Goal: Task Accomplishment & Management: Manage account settings

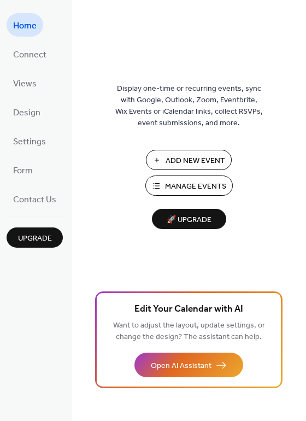
click at [210, 159] on span "Add New Event" at bounding box center [196, 160] width 60 height 11
click at [20, 47] on span "Connect" at bounding box center [29, 54] width 33 height 17
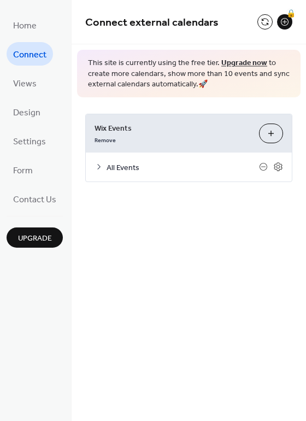
click at [275, 129] on button "Customize" at bounding box center [271, 134] width 24 height 20
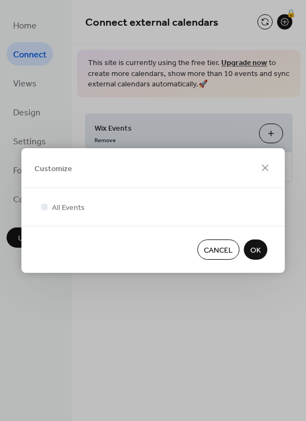
click at [257, 248] on span "OK" at bounding box center [255, 250] width 10 height 11
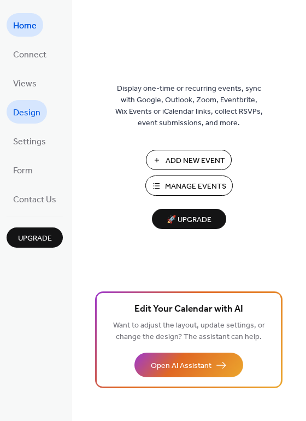
click at [25, 109] on span "Design" at bounding box center [26, 112] width 27 height 17
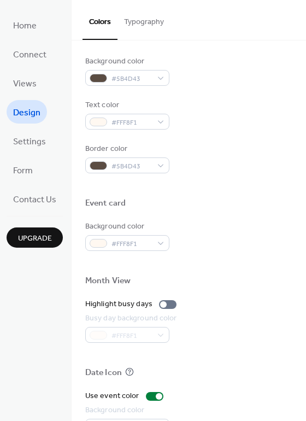
scroll to position [468, 0]
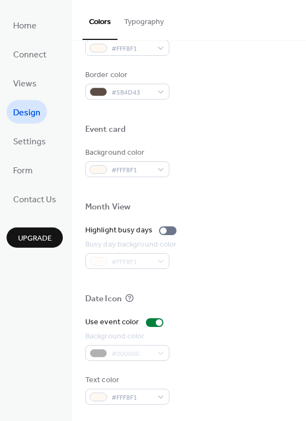
click at [134, 21] on button "Typography" at bounding box center [144, 19] width 53 height 39
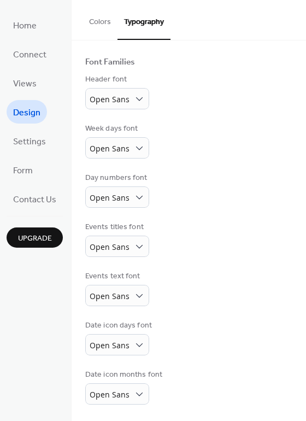
scroll to position [65, 0]
click at [28, 138] on span "Settings" at bounding box center [29, 141] width 33 height 17
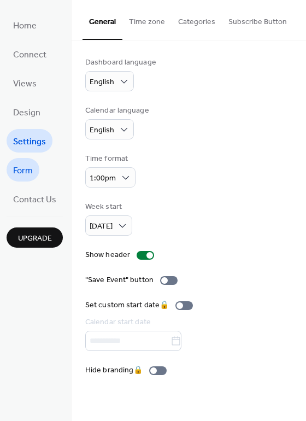
click at [31, 173] on span "Form" at bounding box center [23, 170] width 20 height 17
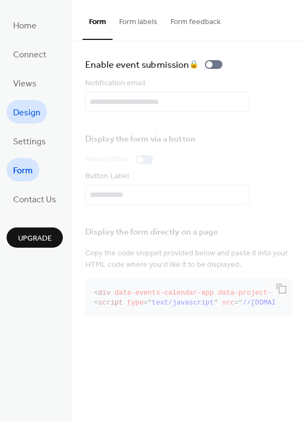
click at [33, 107] on span "Design" at bounding box center [26, 112] width 27 height 17
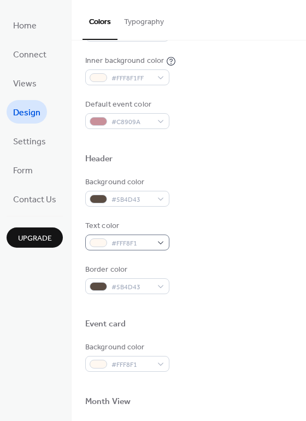
scroll to position [468, 0]
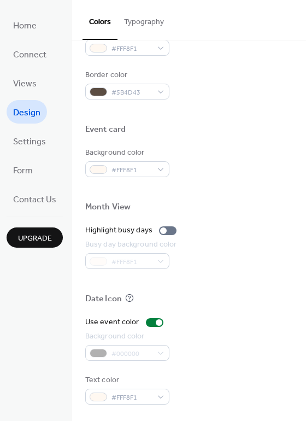
click at [127, 18] on button "Typography" at bounding box center [144, 19] width 53 height 39
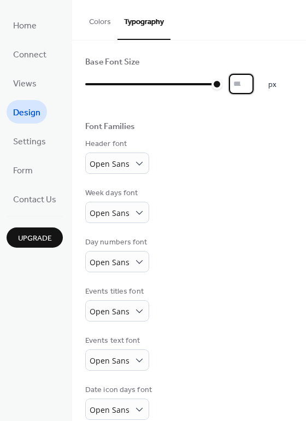
click at [253, 82] on input "**" at bounding box center [241, 84] width 25 height 20
click at [202, 130] on div "Font Families" at bounding box center [188, 128] width 207 height 14
